Goal: Navigation & Orientation: Find specific page/section

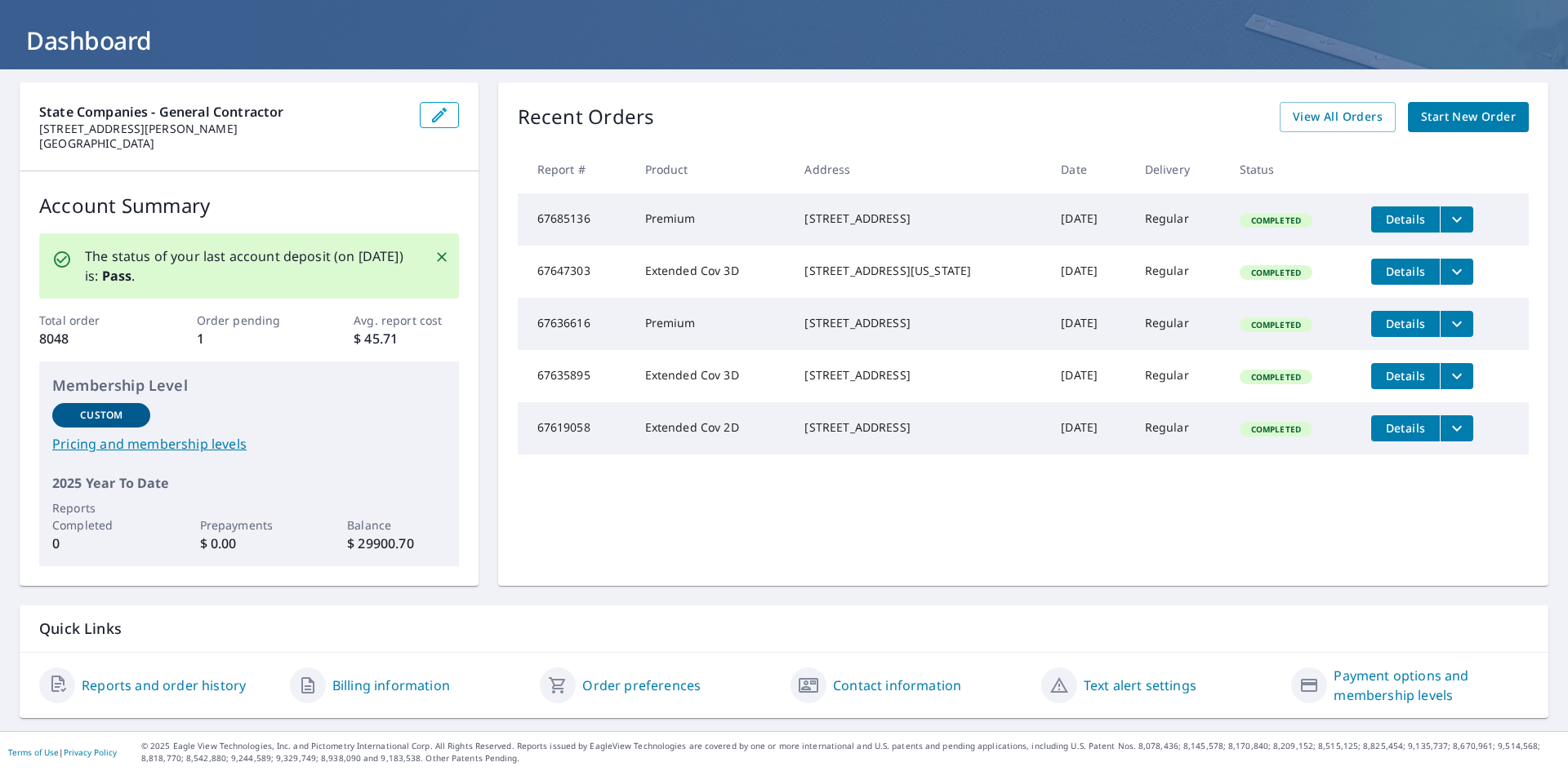
scroll to position [83, 0]
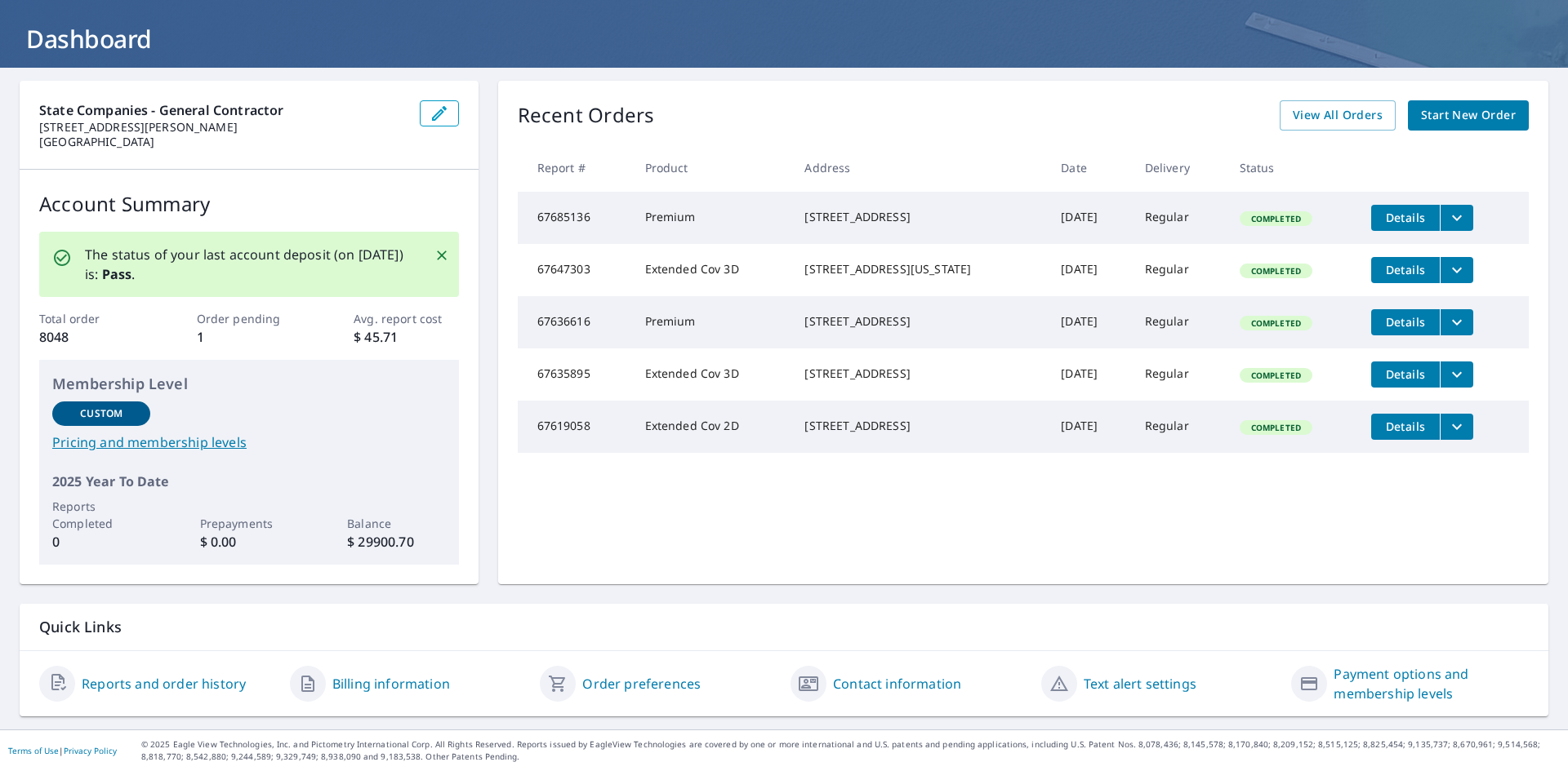
click at [384, 680] on link "Billing information" at bounding box center [391, 683] width 117 height 19
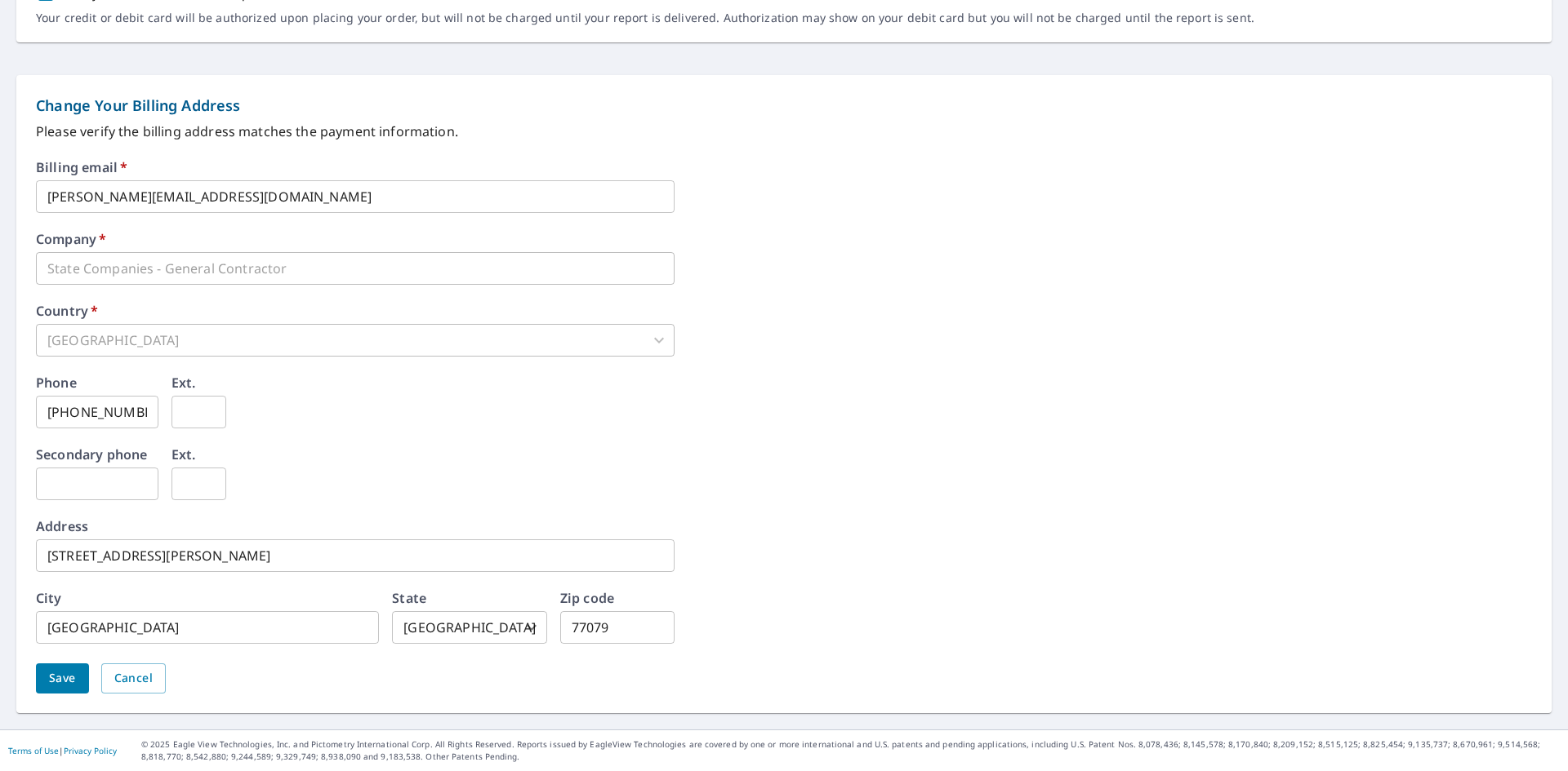
scroll to position [190, 0]
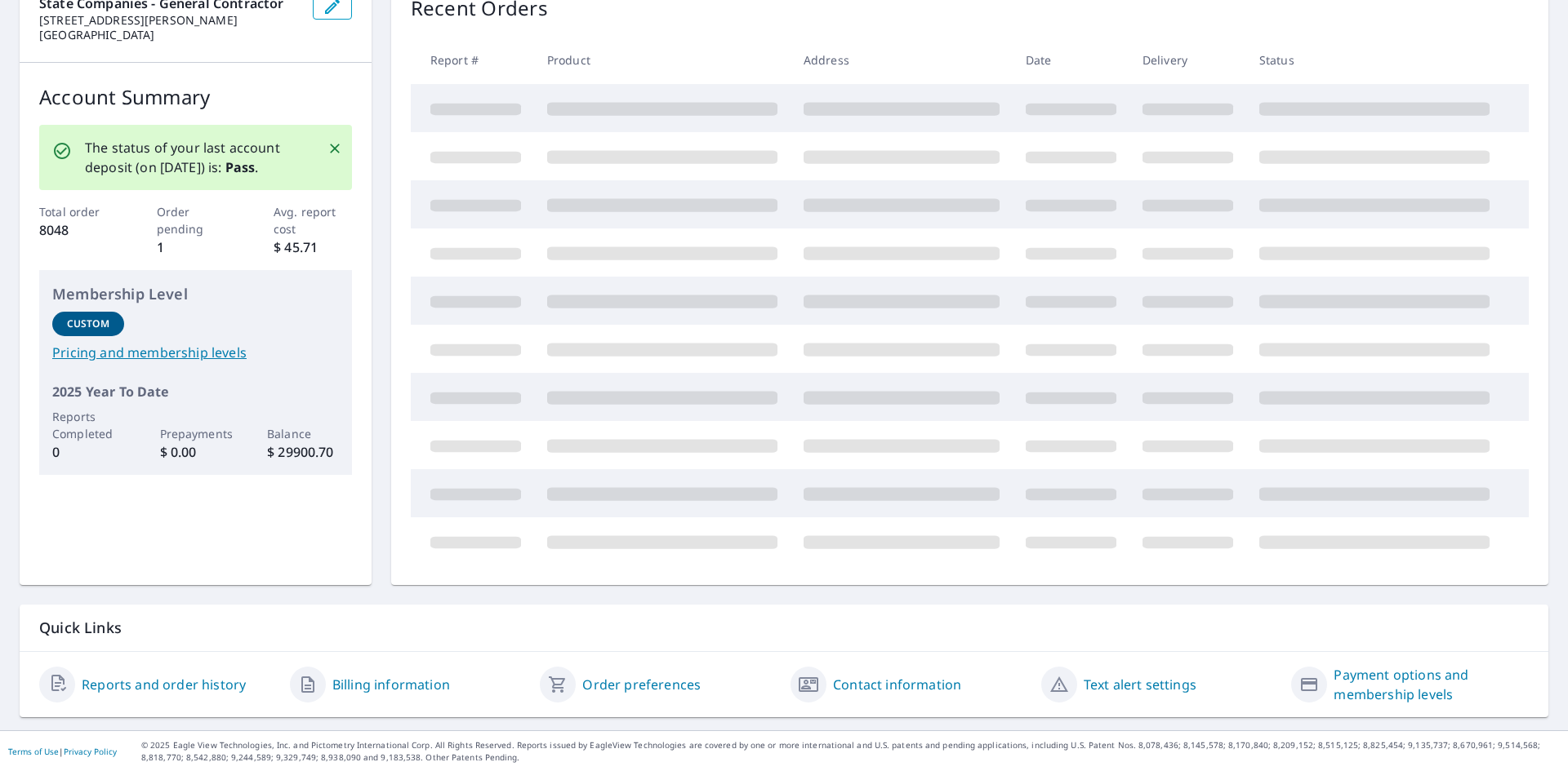
click at [869, 687] on link "Contact information" at bounding box center [897, 684] width 128 height 19
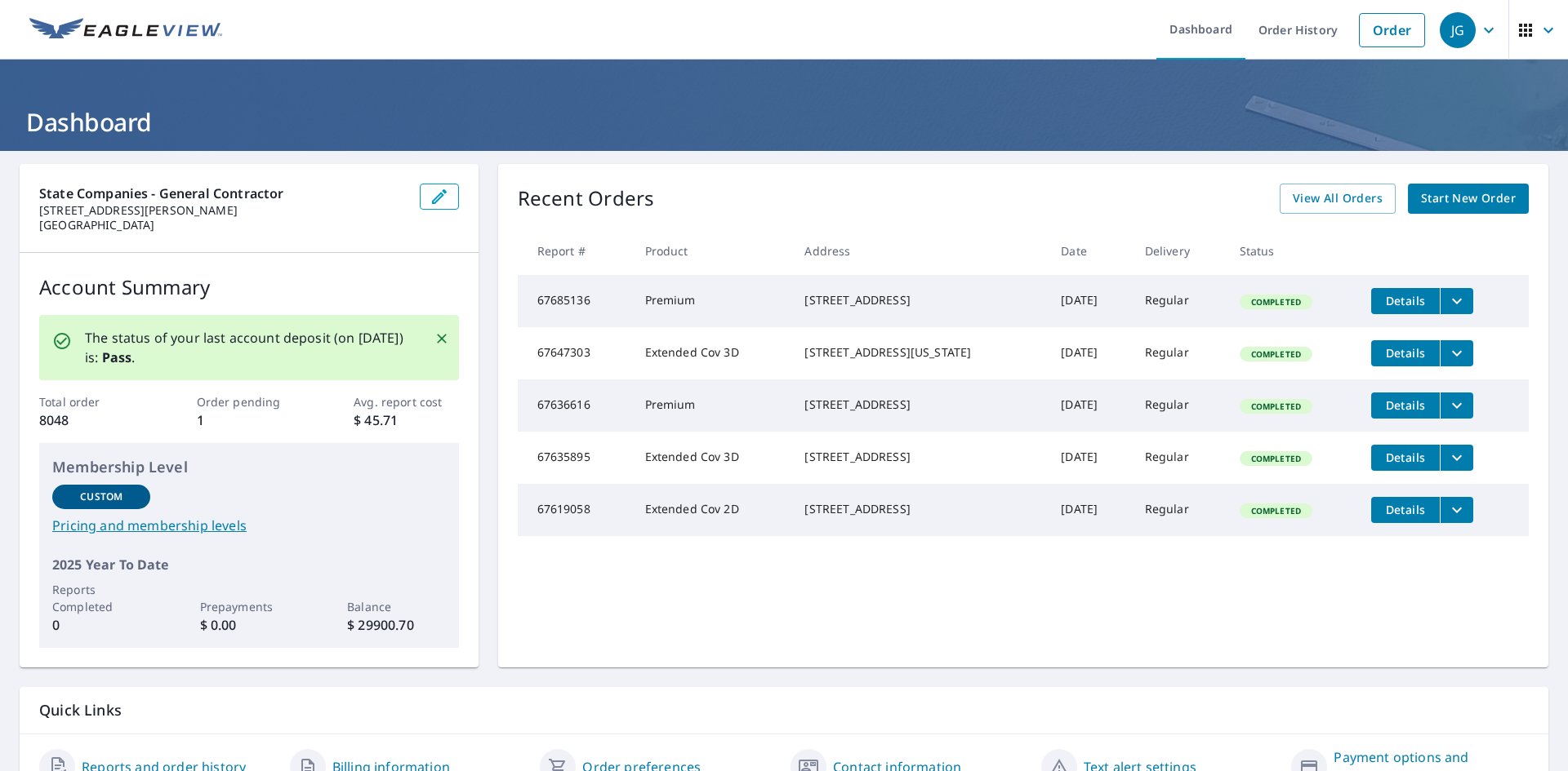
click at [1461, 28] on div "JG" at bounding box center [1457, 30] width 36 height 36
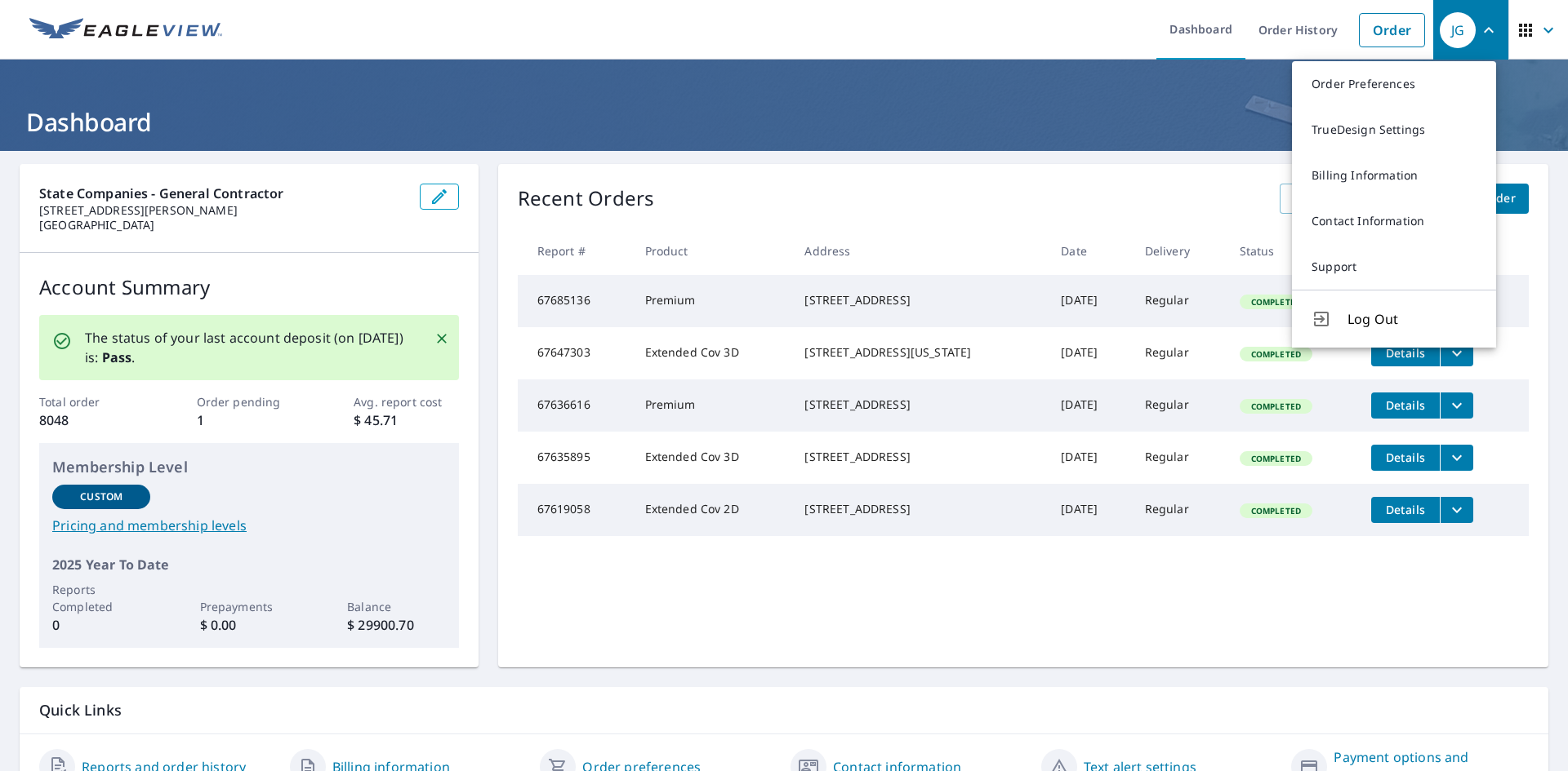
click at [1519, 25] on icon "button" at bounding box center [1526, 30] width 13 height 13
